Goal: Transaction & Acquisition: Purchase product/service

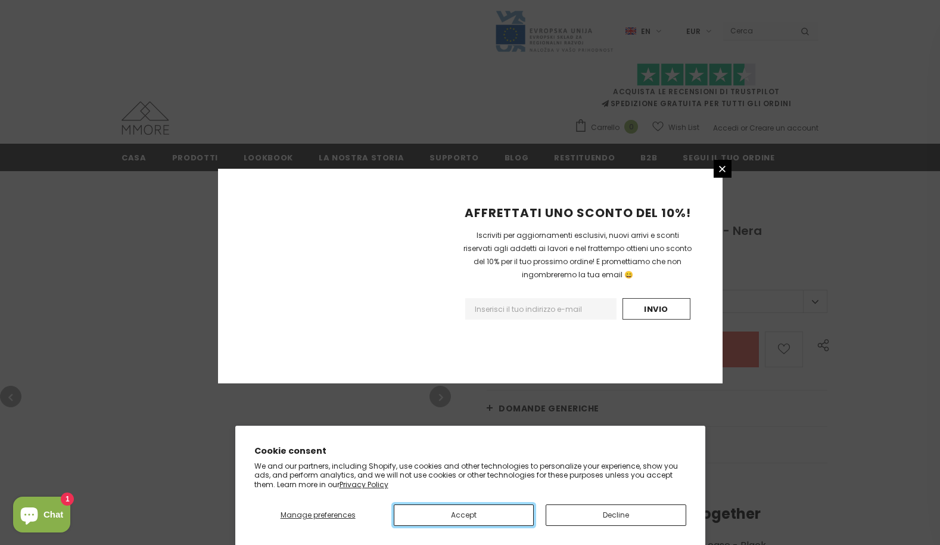
click at [464, 514] on button "Accept" at bounding box center [464, 514] width 140 height 21
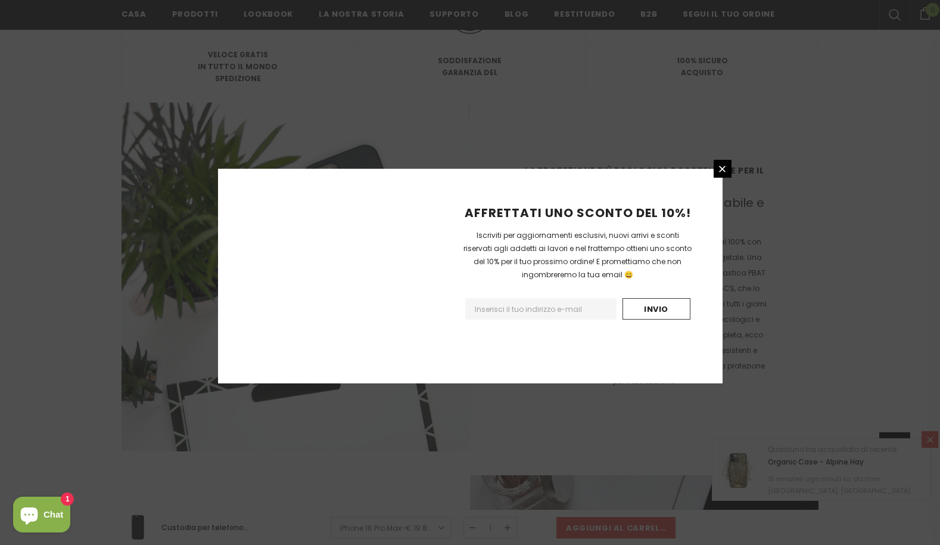
scroll to position [1634, 0]
